Goal: Task Accomplishment & Management: Use online tool/utility

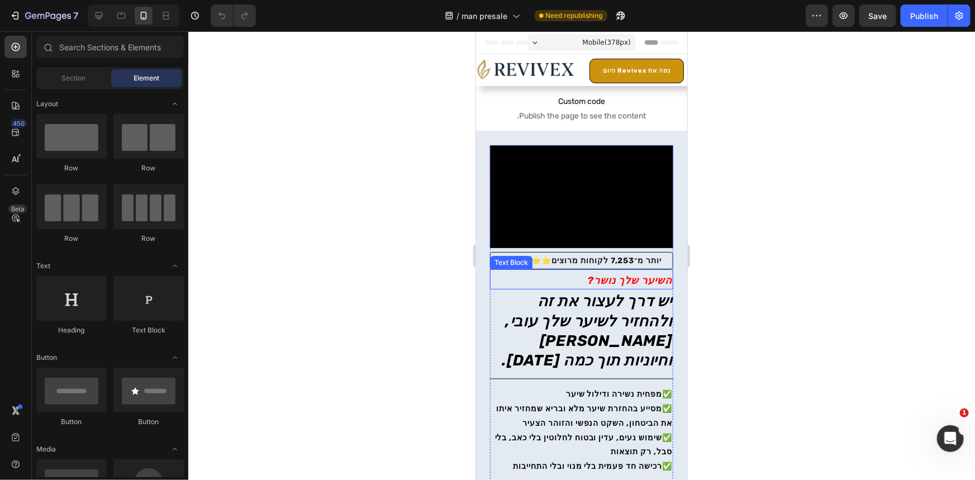
click at [646, 274] on span "השיער שלך נושר?" at bounding box center [629, 280] width 84 height 12
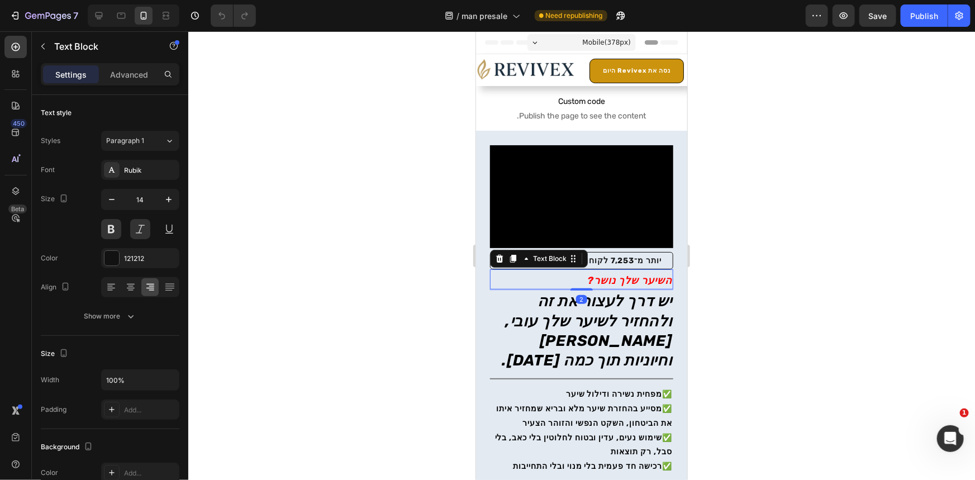
click at [662, 274] on span "השיער שלך נושר?" at bounding box center [629, 280] width 84 height 12
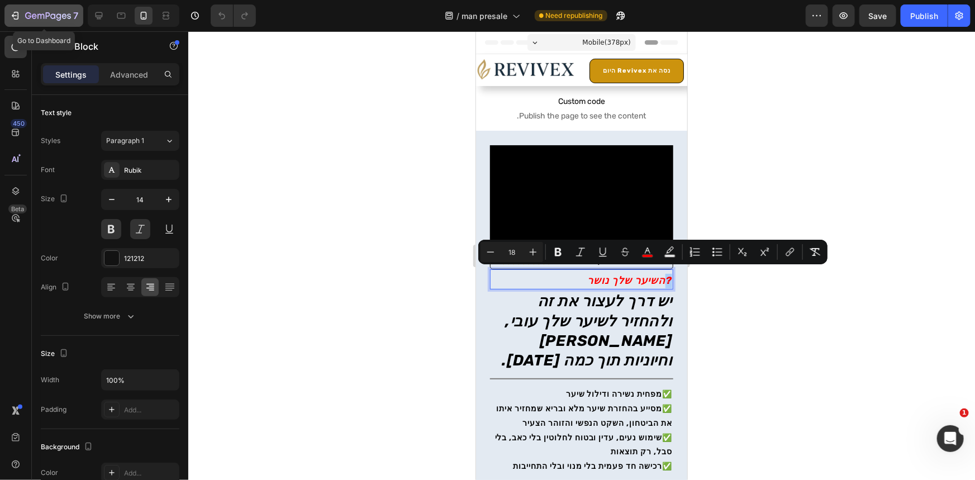
click at [44, 17] on icon "button" at bounding box center [40, 16] width 7 height 5
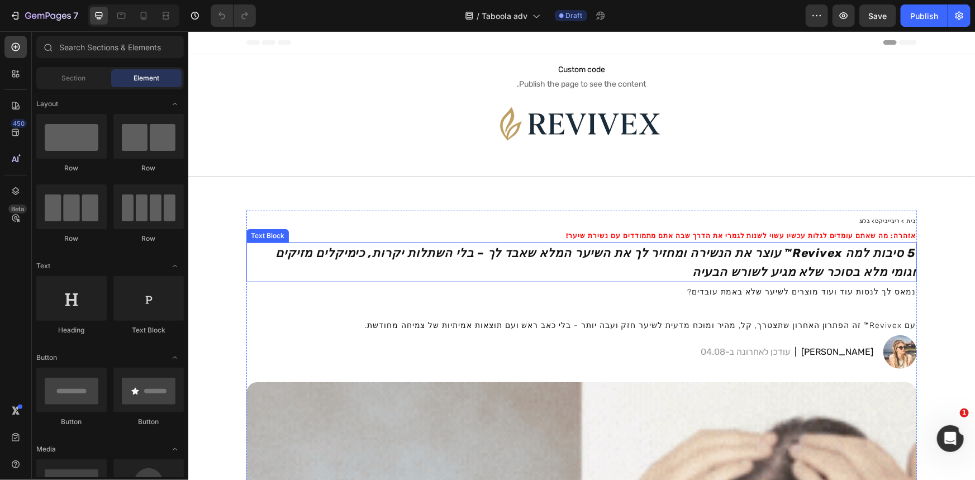
click at [788, 255] on strong "5 סיבות למה Revivex™ עוצר את הנשירה ומחזיר לך את השיער המלא שאבד לך – בלי השתלו…" at bounding box center [595, 261] width 640 height 33
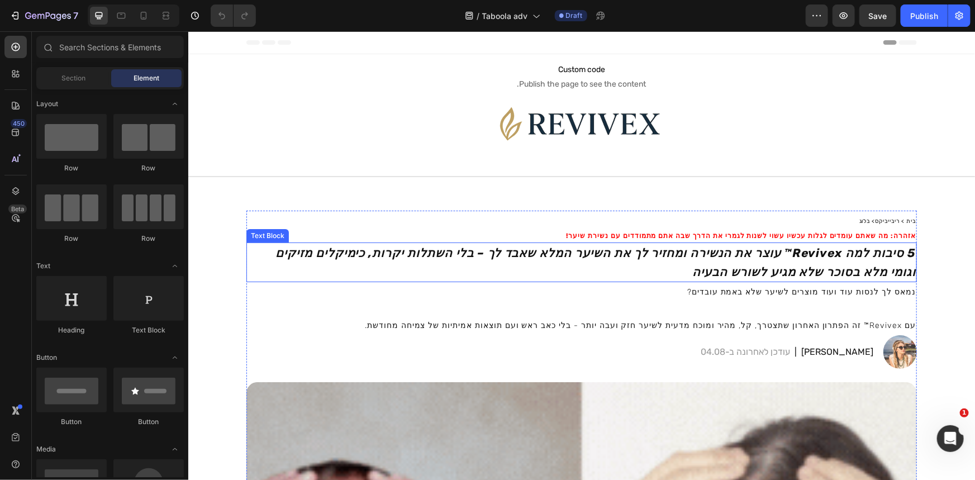
click at [788, 255] on strong "5 סיבות למה Revivex™ עוצר את הנשירה ומחזיר לך את השיער המלא שאבד לך – בלי השתלו…" at bounding box center [595, 261] width 640 height 33
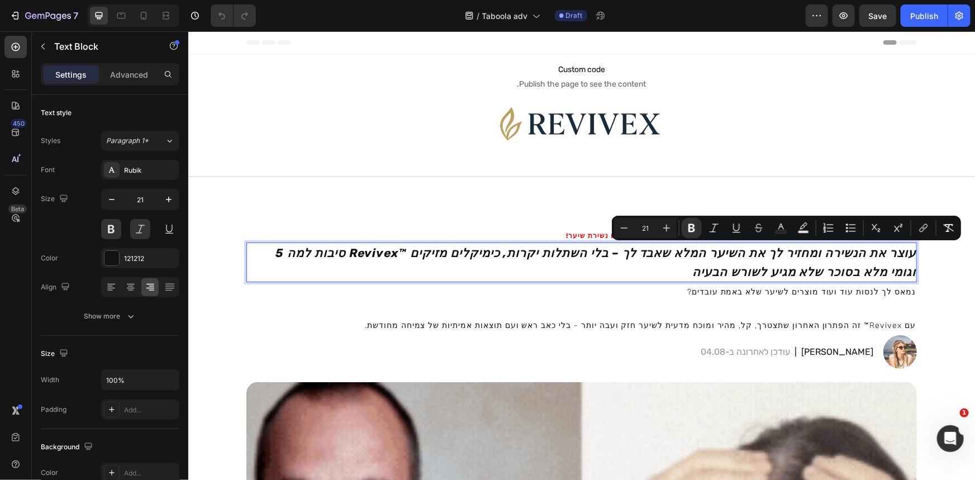
click at [915, 256] on strong "5 סיבות למה Revivex™ עוצר את הנשירה ומחזיר לך את השיער המלא שאבד לך – בלי השתלו…" at bounding box center [595, 261] width 640 height 33
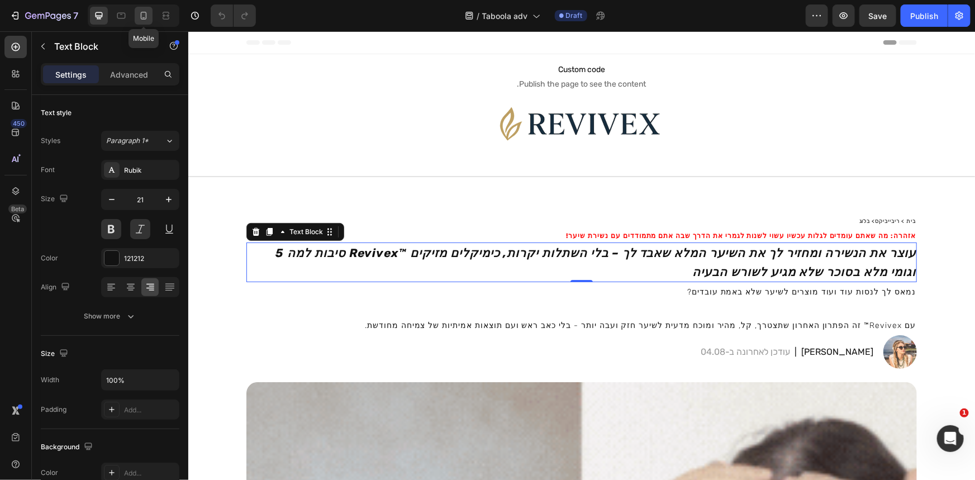
click at [136, 16] on div at bounding box center [144, 16] width 18 height 18
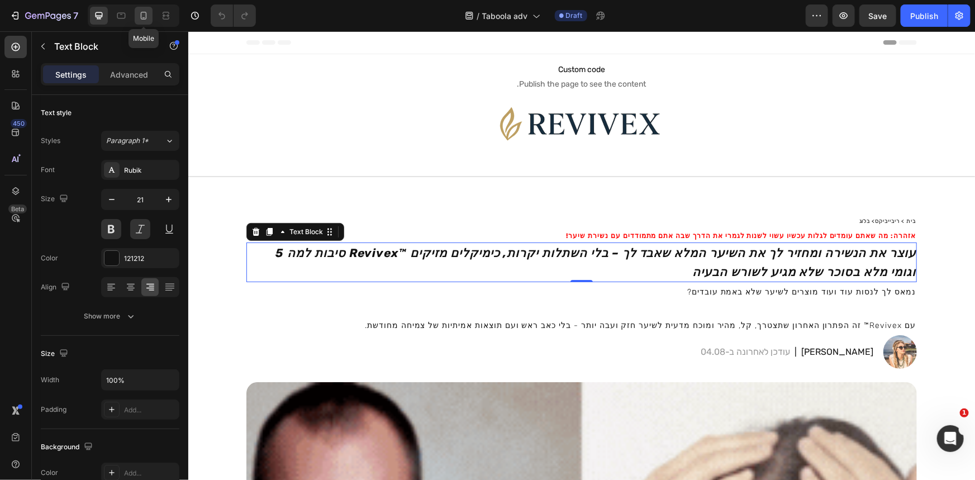
type input "18"
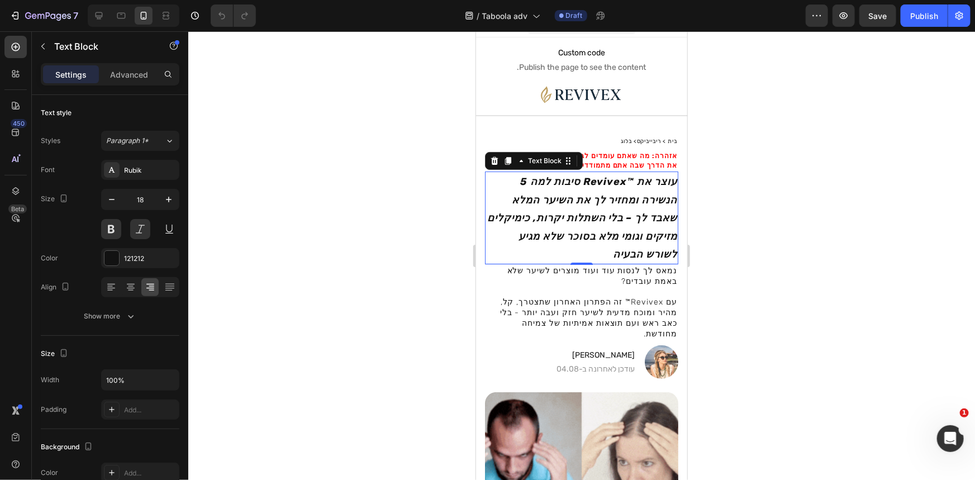
scroll to position [117, 0]
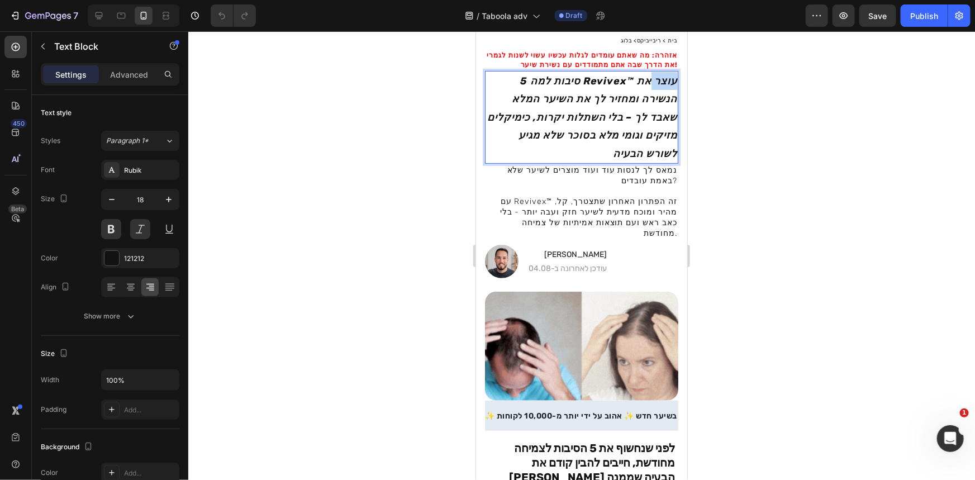
click at [663, 83] on strong "5 סיבות למה Revivex™ עוצר את הנשירה ומחזיר לך את השיער המלא שאבד לך – בלי השתלו…" at bounding box center [582, 116] width 190 height 85
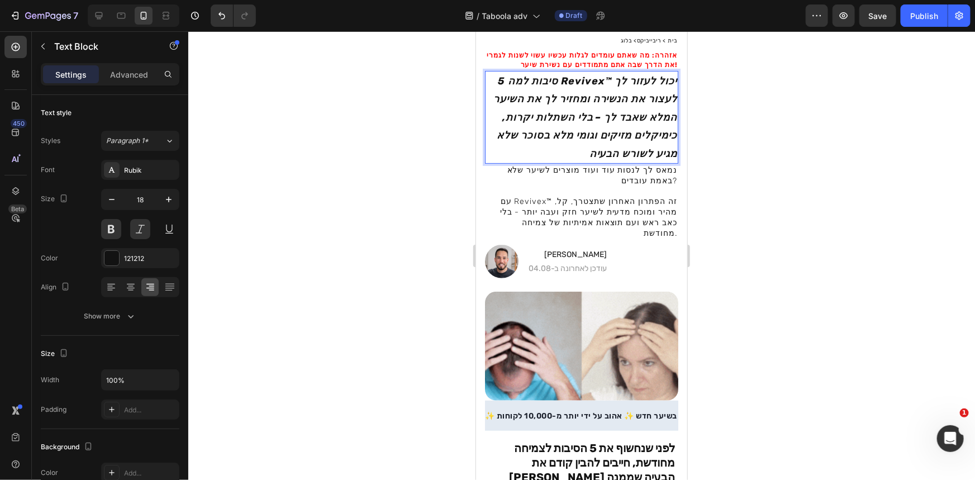
click at [576, 100] on strong "5 סיבות למה Revivex™ יכול לעזור לך לעצור את הנשירה ומחזיר לך את השיער המלא שאבד…" at bounding box center [585, 116] width 184 height 85
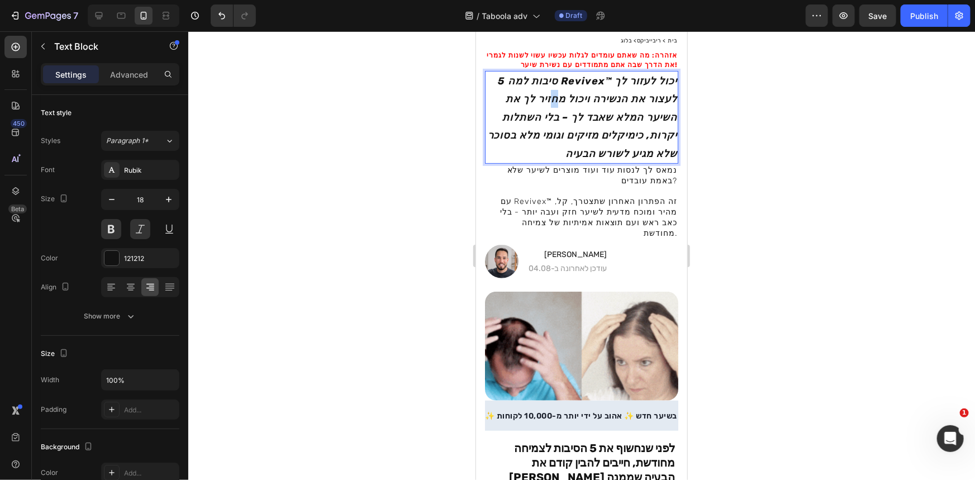
drag, startPoint x: 544, startPoint y: 98, endPoint x: 551, endPoint y: 101, distance: 8.1
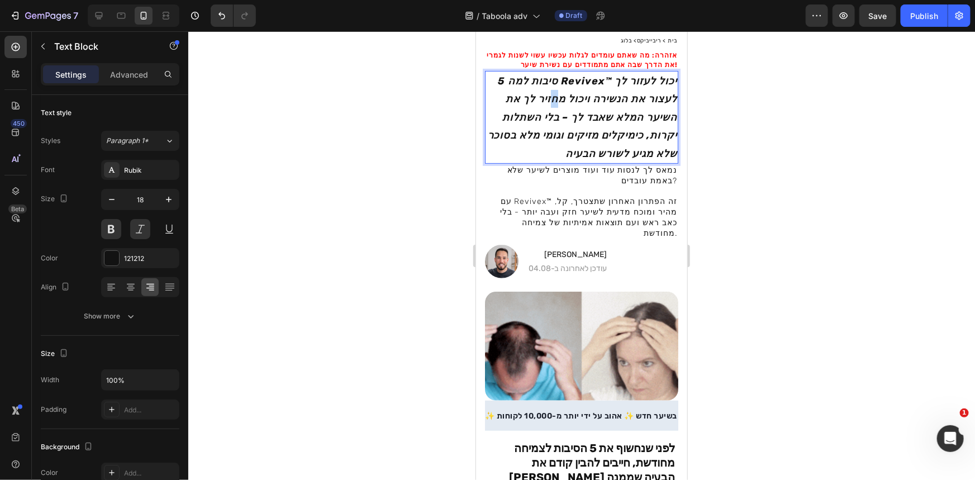
click at [551, 101] on strong "5 סיבות למה Revivex™ יכול לעזור לך לעצור את הנשירה ויכול מחזיר לך את השיער המלא…" at bounding box center [581, 116] width 189 height 85
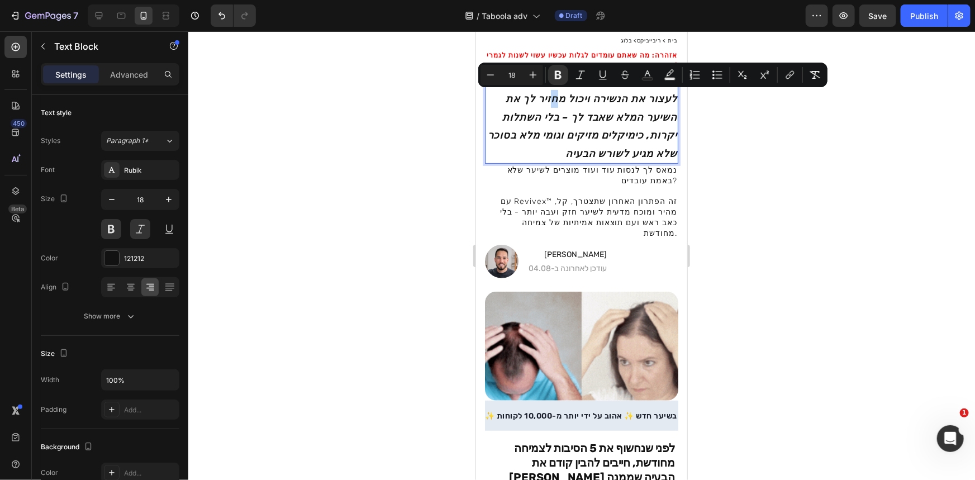
click at [551, 101] on strong "5 סיבות למה Revivex™ יכול לעזור לך לעצור את הנשירה ויכול מחזיר לך את השיער המלא…" at bounding box center [581, 116] width 189 height 85
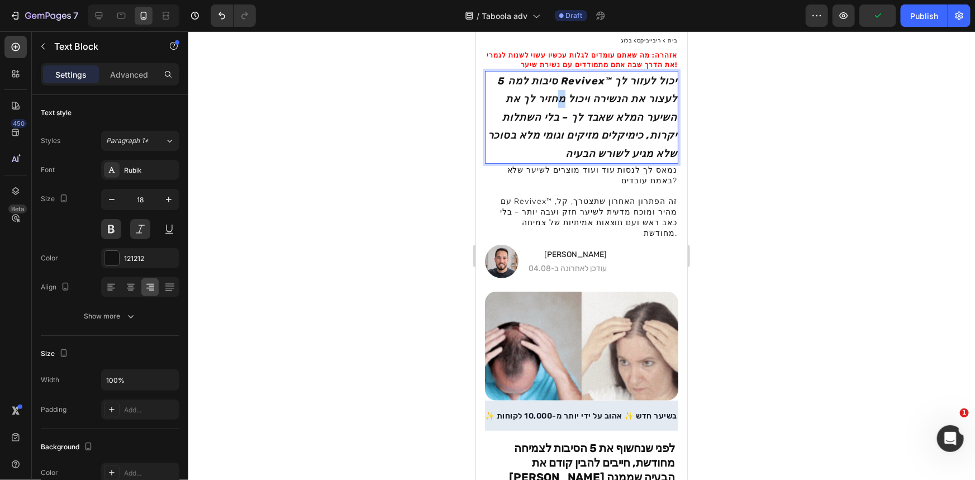
drag, startPoint x: 555, startPoint y: 101, endPoint x: 545, endPoint y: 102, distance: 9.6
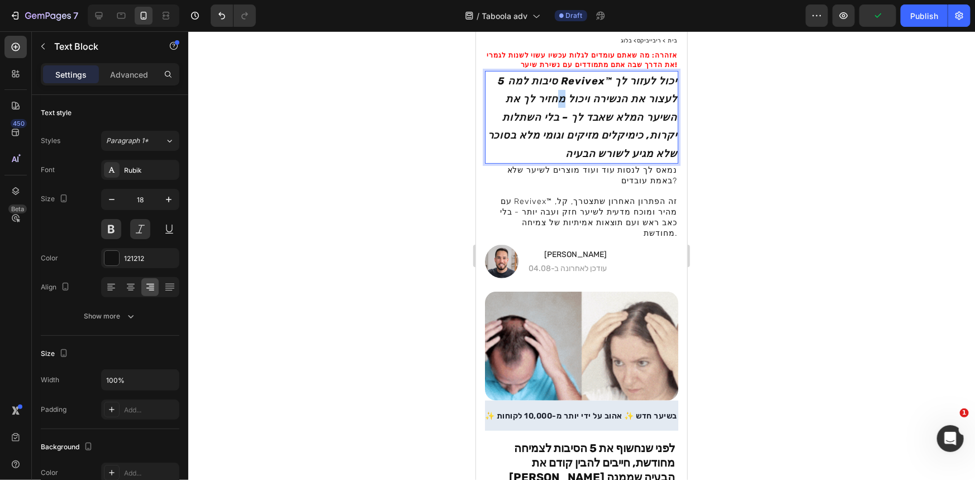
click at [545, 102] on strong "5 סיבות למה Revivex™ יכול לעזור לך לעצור את הנשירה ויכול מחזיר לך את השיער המלא…" at bounding box center [581, 116] width 189 height 85
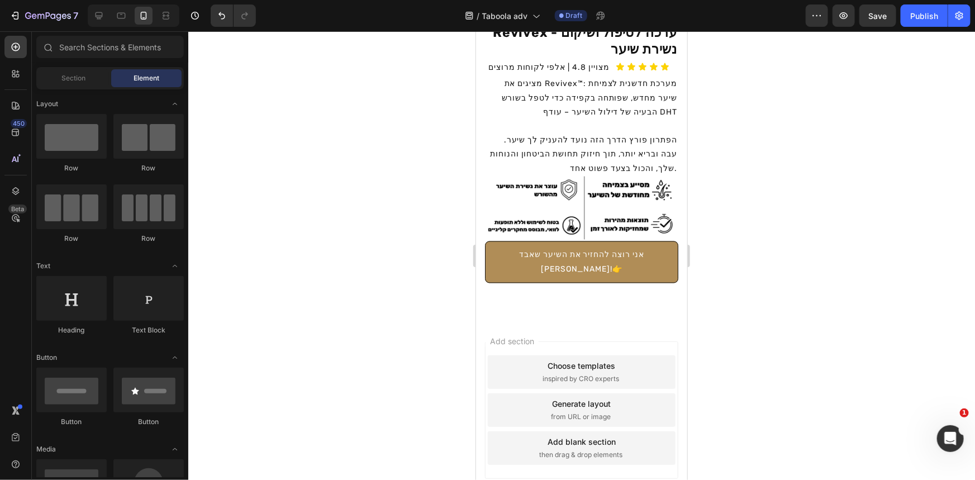
scroll to position [3087, 0]
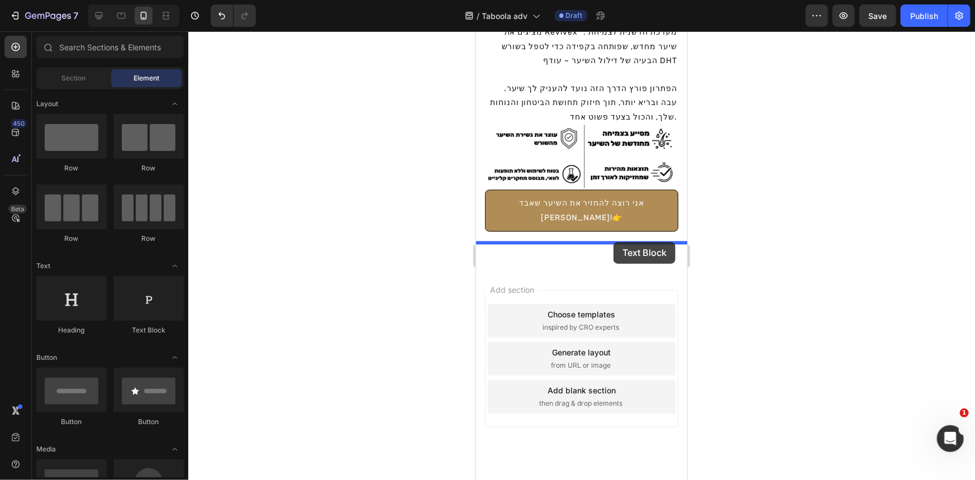
drag, startPoint x: 612, startPoint y: 345, endPoint x: 613, endPoint y: 241, distance: 103.9
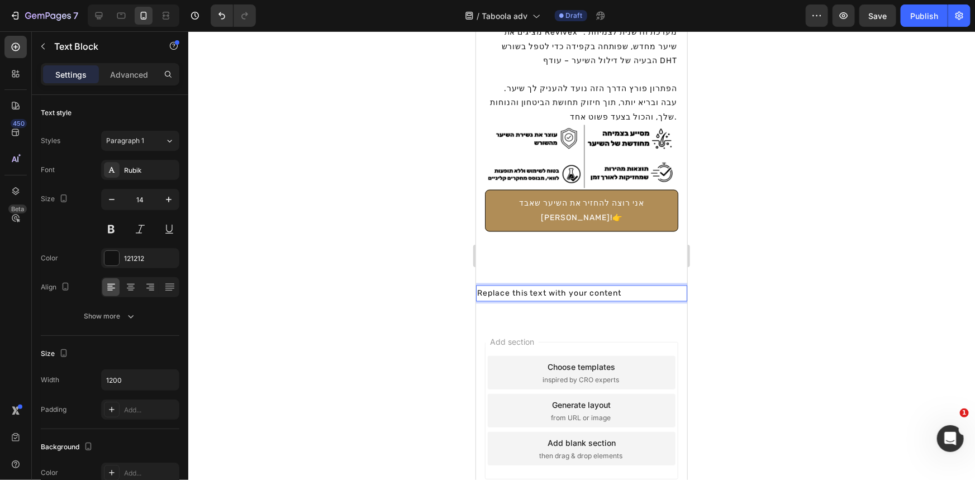
click at [608, 285] on div "Replace this text with your content" at bounding box center [580, 293] width 211 height 16
click at [608, 286] on p "Replace this text with your content" at bounding box center [581, 293] width 209 height 14
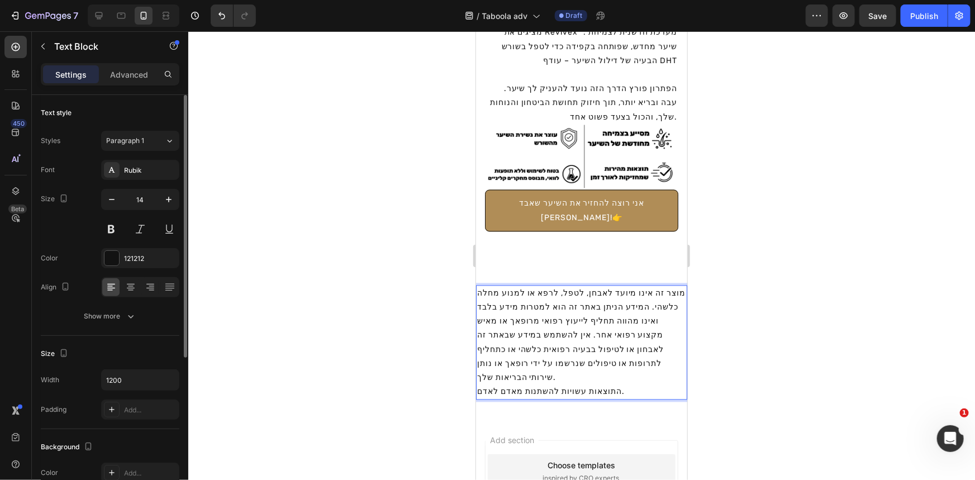
click at [130, 297] on div "Font Rubik Size 14 Color 121212 Align Show more" at bounding box center [110, 243] width 139 height 166
click at [134, 288] on icon at bounding box center [131, 288] width 8 height 1
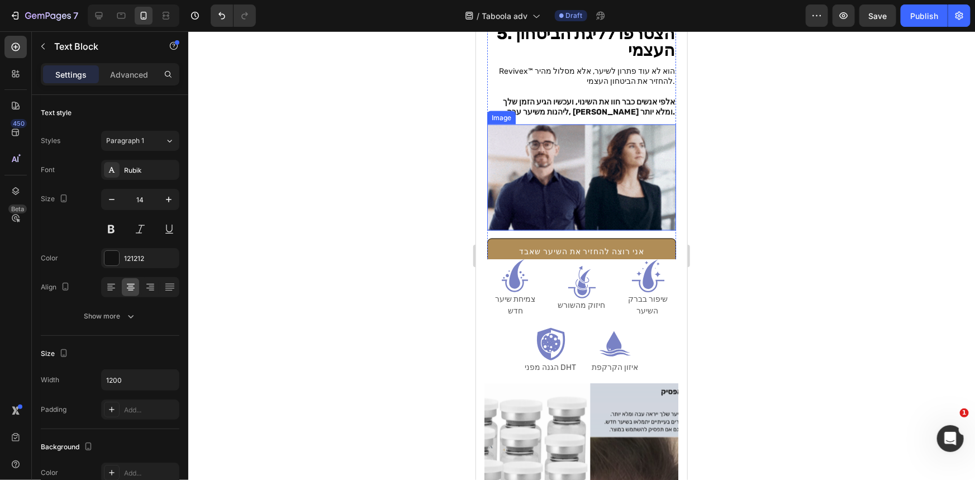
scroll to position [3117, 0]
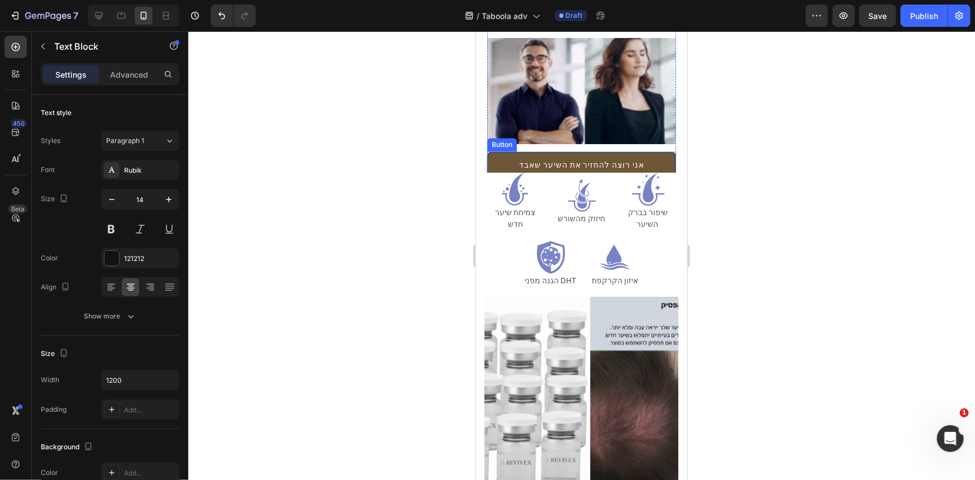
click at [637, 151] on link "אני רוצה להחזיר את השיער שאבד [PERSON_NAME]!👉" at bounding box center [581, 171] width 189 height 41
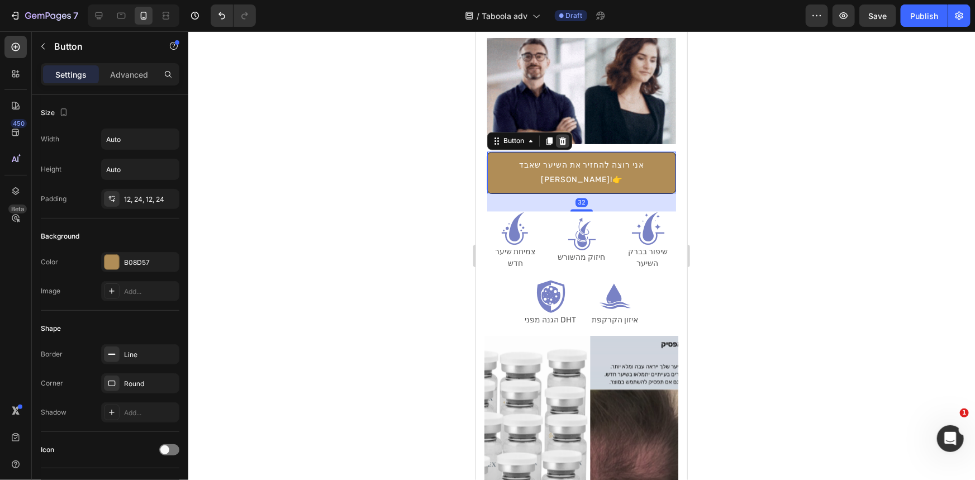
click at [567, 134] on div at bounding box center [561, 140] width 13 height 13
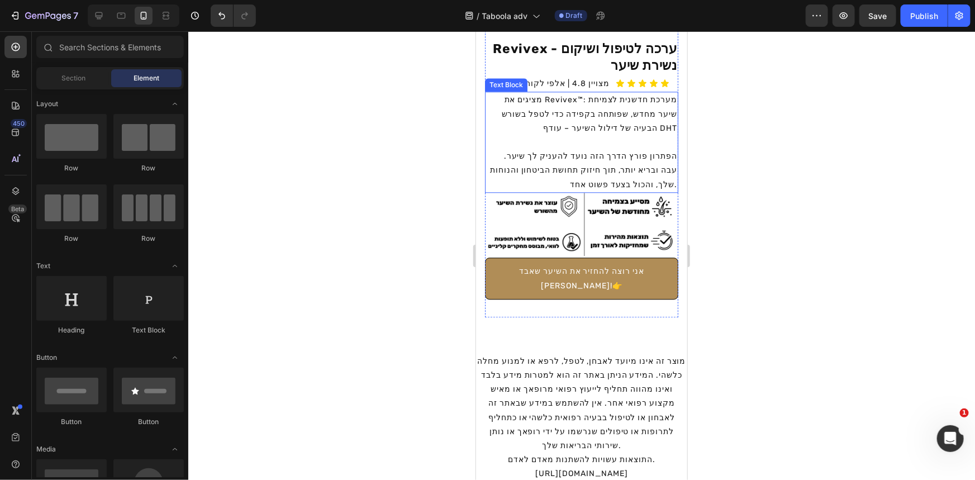
scroll to position [3574, 0]
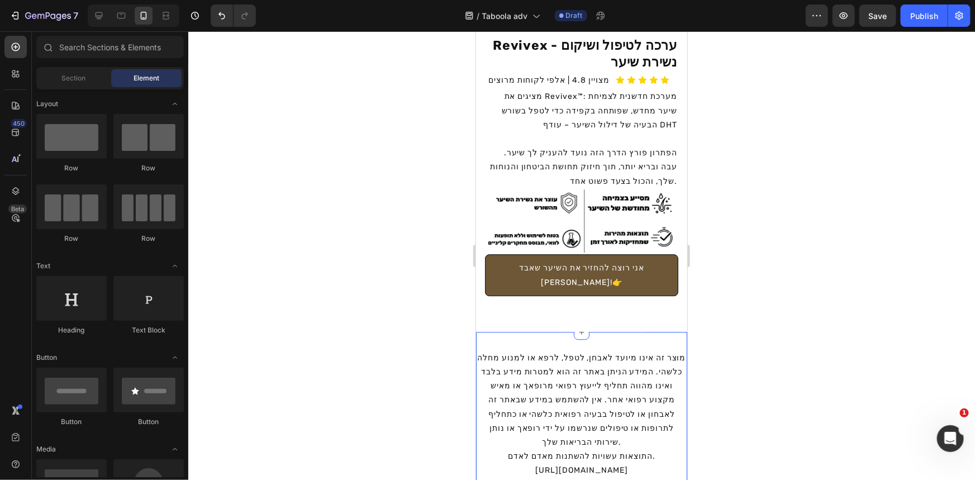
click at [637, 267] on link "אני רוצה להחזיר את השיער שאבד [PERSON_NAME]!👉" at bounding box center [580, 274] width 193 height 41
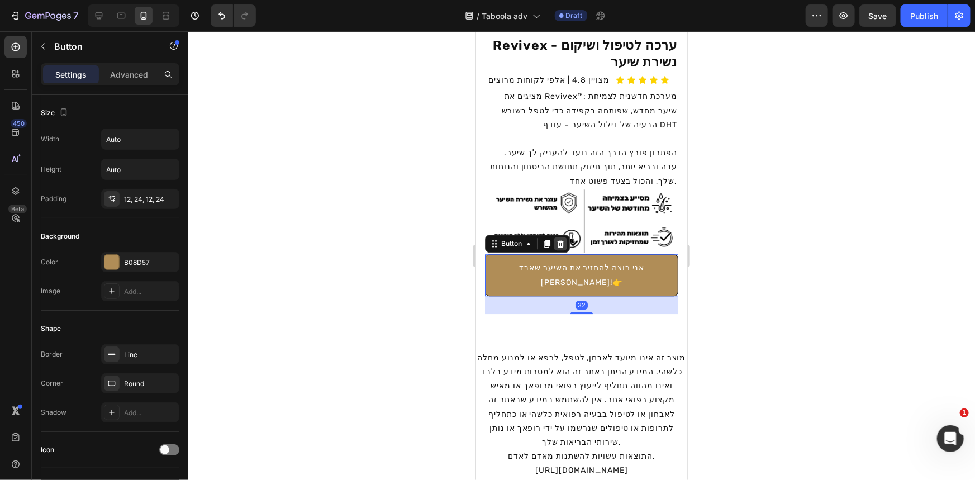
click at [558, 239] on icon at bounding box center [559, 243] width 7 height 8
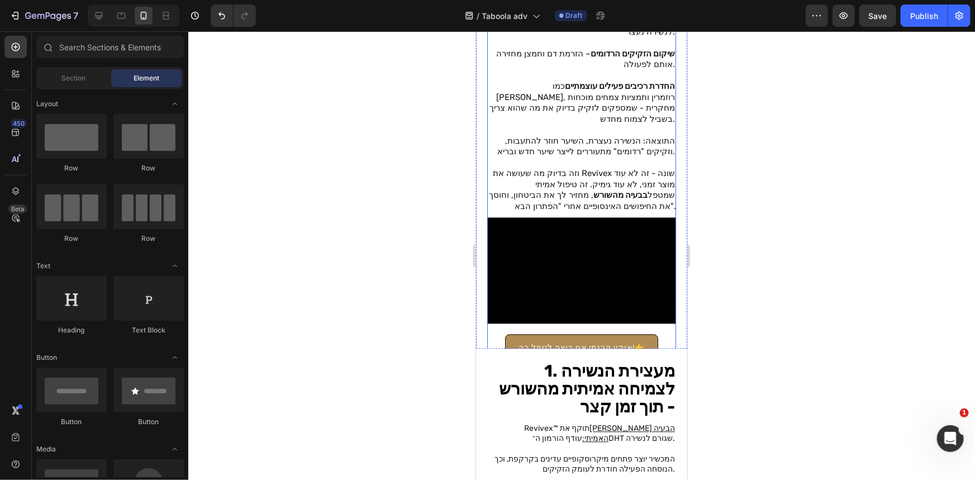
scroll to position [1187, 0]
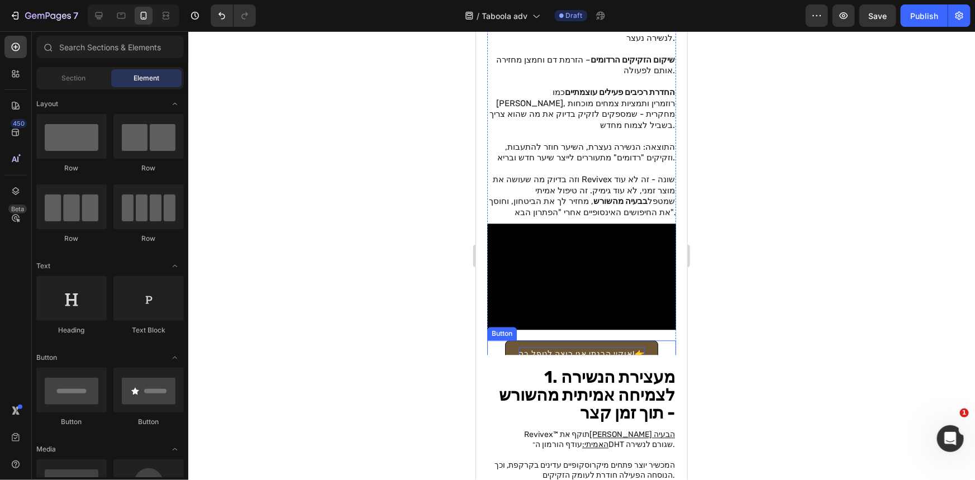
click at [614, 346] on p "אוקיי הבנתי אני רוצה לטפל בה!👉" at bounding box center [581, 353] width 126 height 14
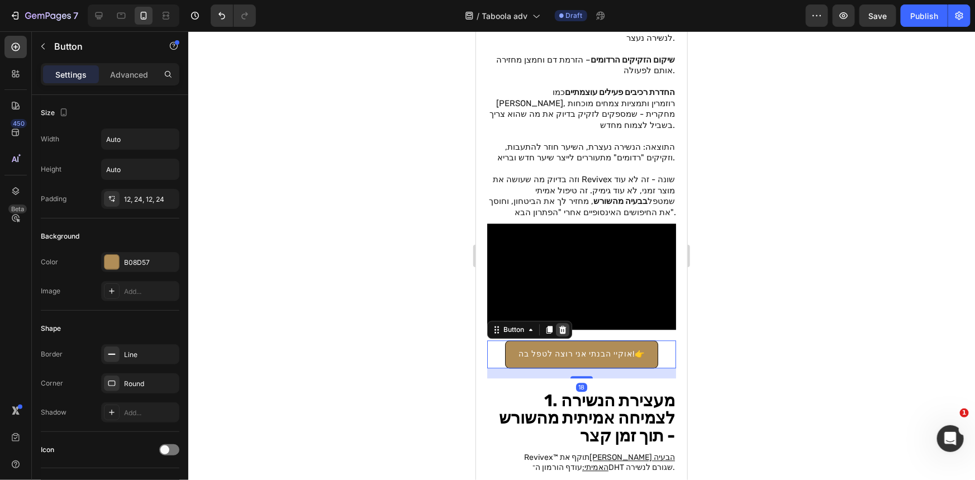
click at [558, 325] on icon at bounding box center [562, 329] width 9 height 9
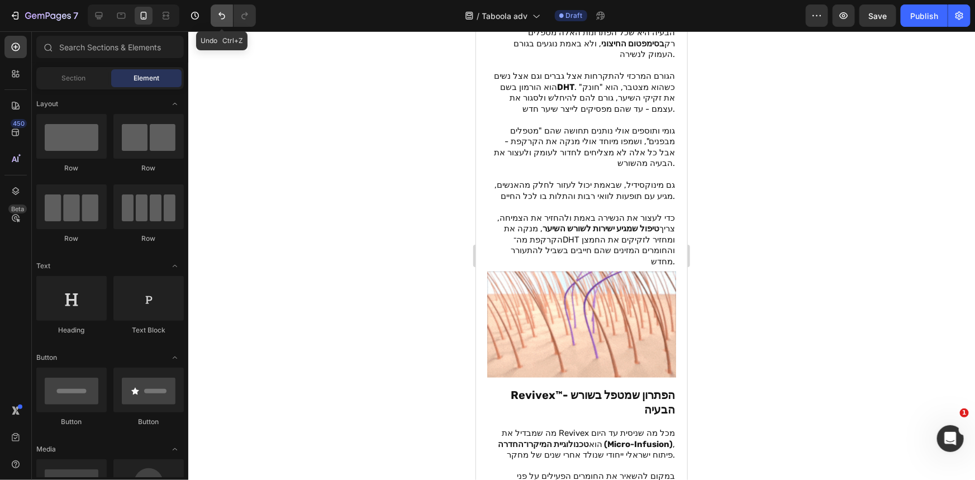
click at [229, 23] on button "Undo/Redo" at bounding box center [222, 15] width 22 height 22
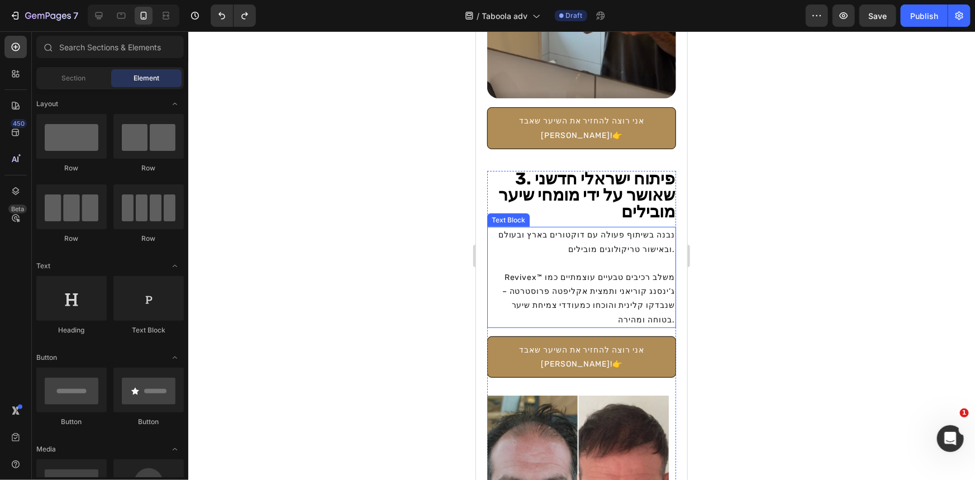
scroll to position [2355, 0]
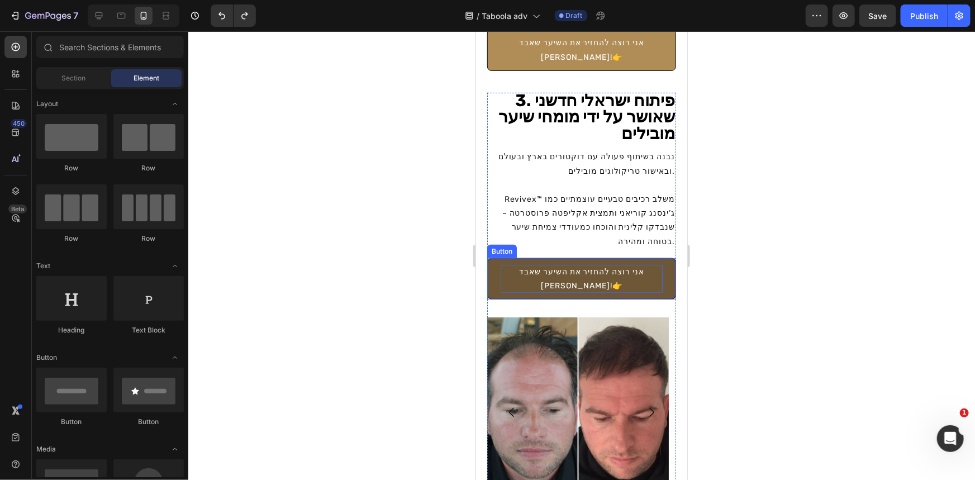
click at [623, 264] on p "אני רוצה להחזיר את השיער שאבד [PERSON_NAME]!👉" at bounding box center [581, 278] width 162 height 28
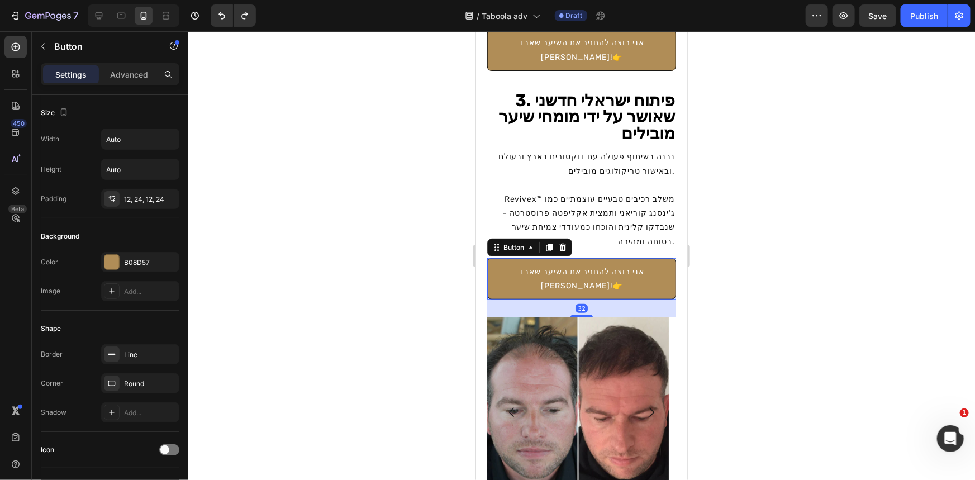
click at [564, 243] on icon at bounding box center [562, 247] width 7 height 8
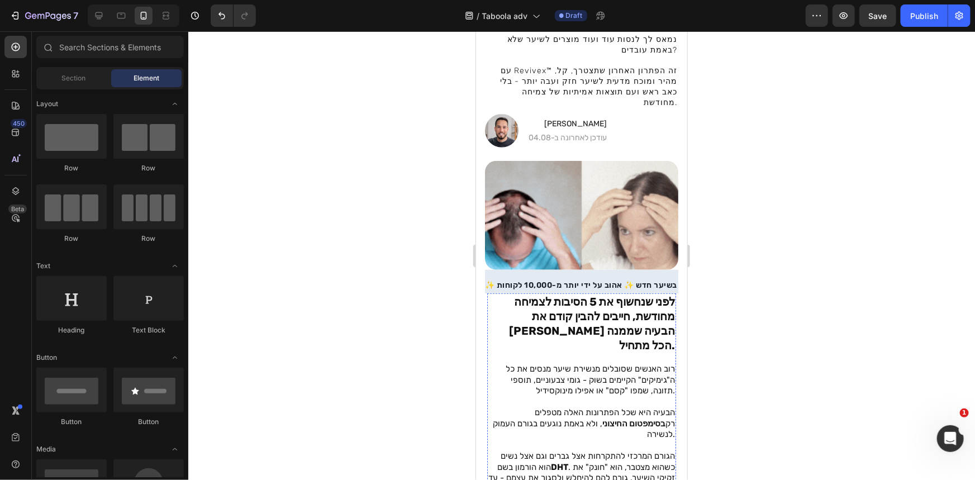
scroll to position [172, 0]
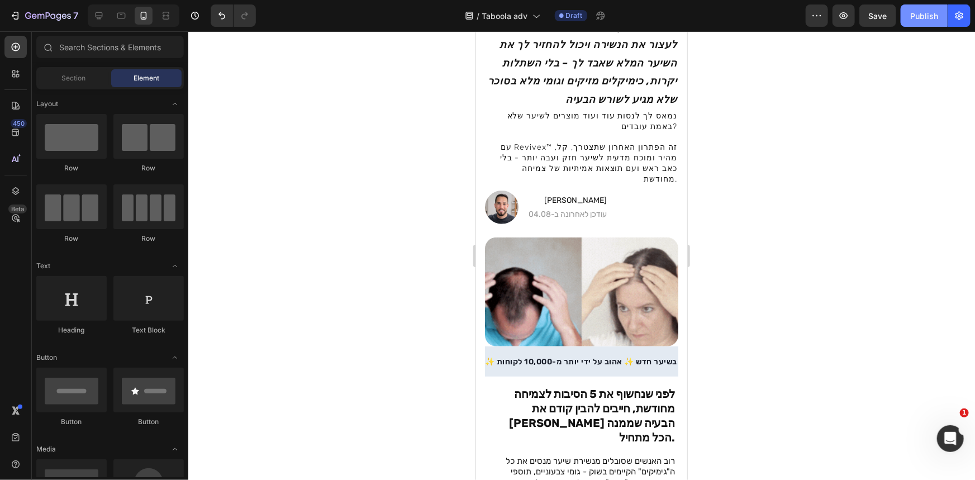
click at [922, 9] on button "Publish" at bounding box center [924, 15] width 47 height 22
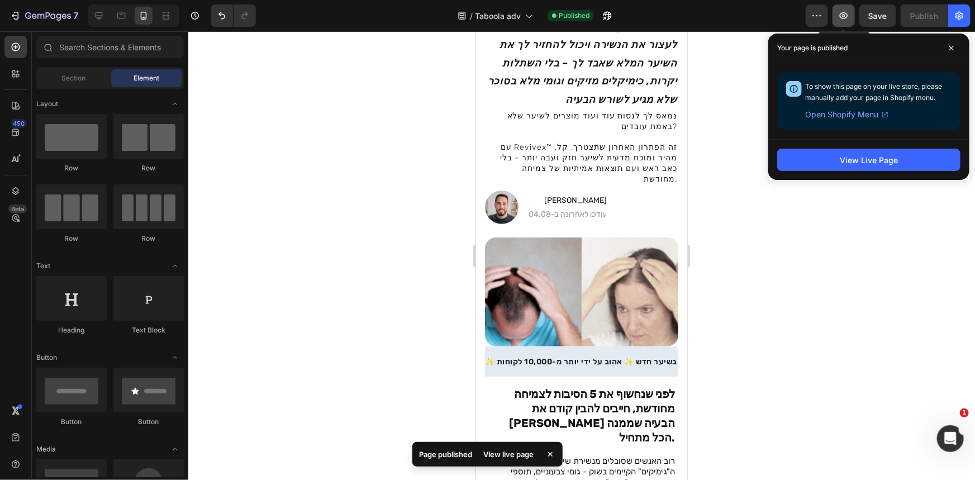
click at [843, 13] on icon "button" at bounding box center [843, 15] width 11 height 11
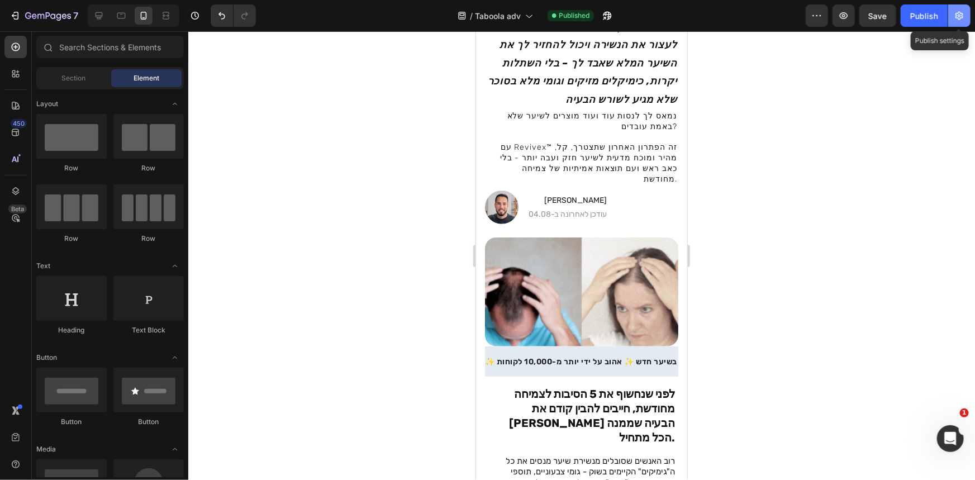
click at [963, 16] on icon "button" at bounding box center [959, 15] width 11 height 11
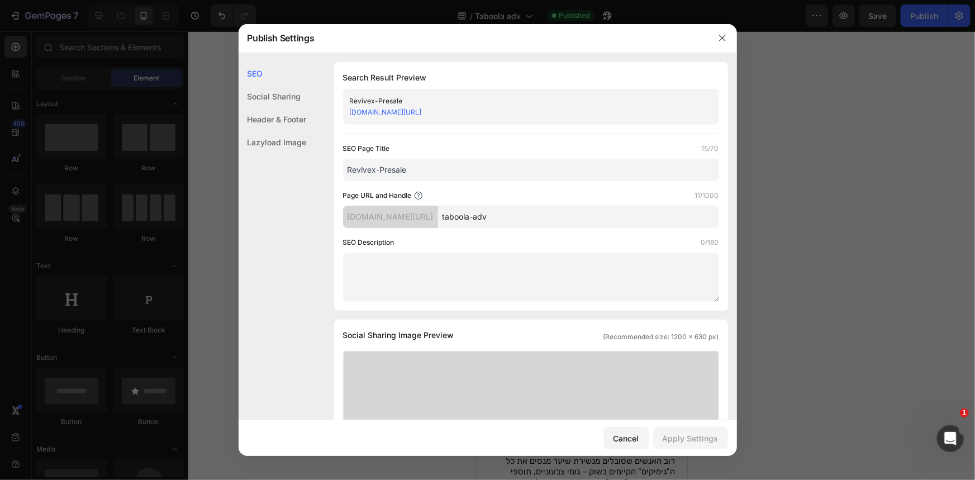
click at [513, 217] on input "taboola-adv" at bounding box center [578, 217] width 281 height 22
